Goal: Book appointment/travel/reservation

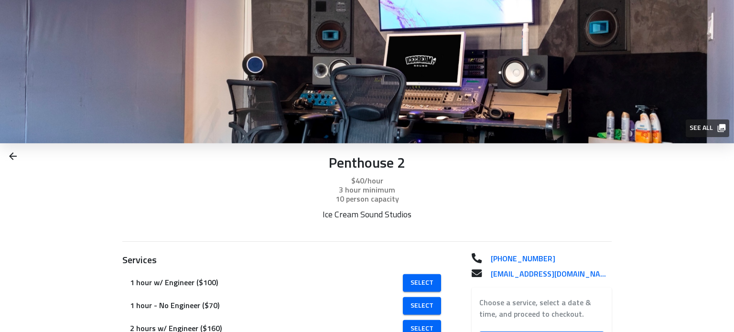
click at [387, 160] on p "Penthouse 2" at bounding box center [367, 164] width 490 height 18
click at [363, 216] on p "Ice Cream Sound Studios" at bounding box center [367, 215] width 245 height 11
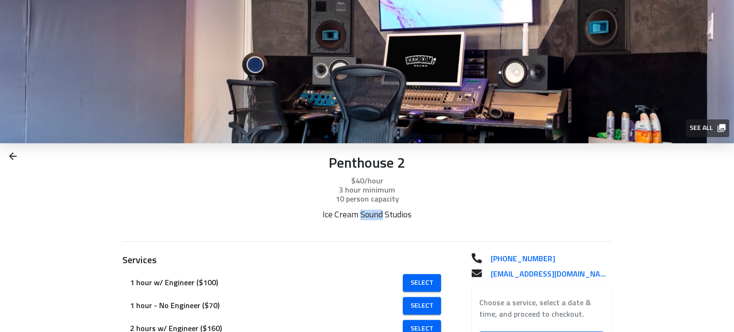
click at [363, 216] on p "Ice Cream Sound Studios" at bounding box center [367, 215] width 245 height 11
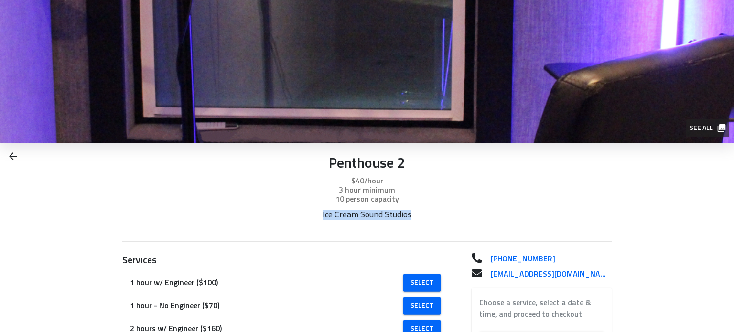
click at [398, 230] on div "Ice Cream Sound Studios" at bounding box center [367, 222] width 245 height 24
